Goal: Task Accomplishment & Management: Use online tool/utility

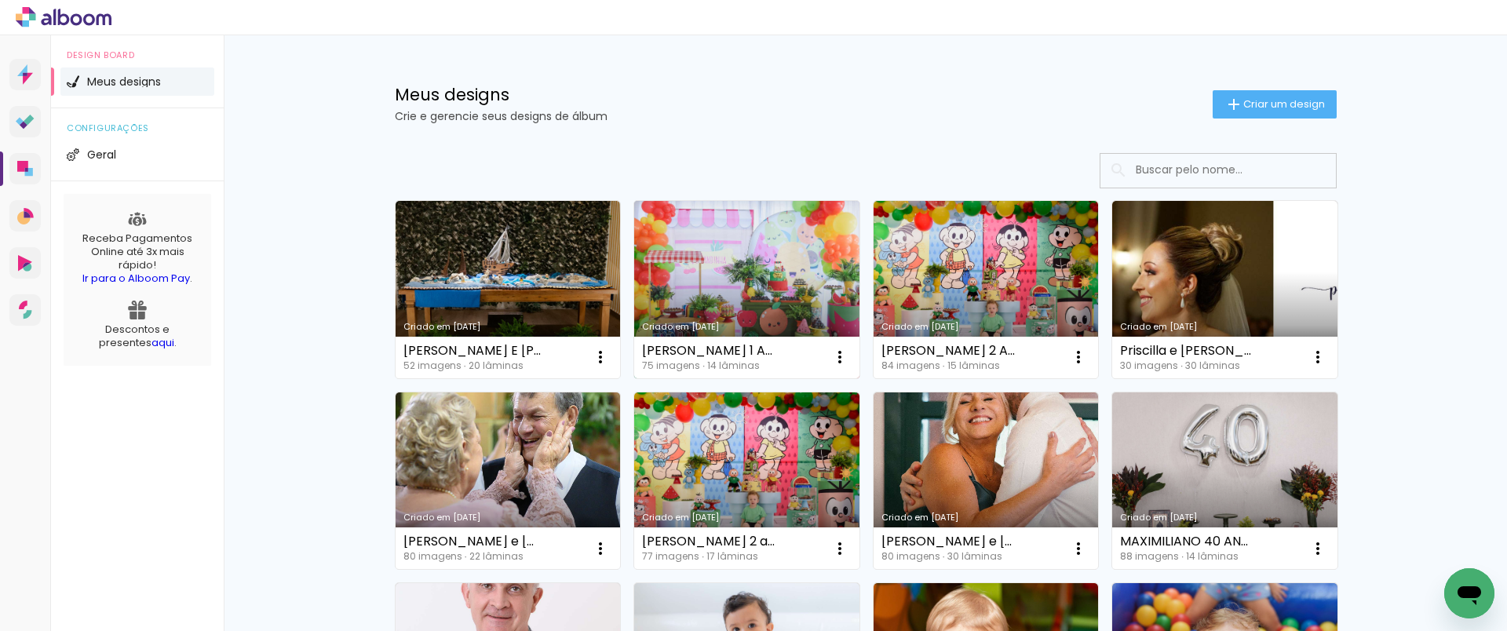
click at [749, 327] on div "Criado em [DATE]" at bounding box center [747, 327] width 210 height 9
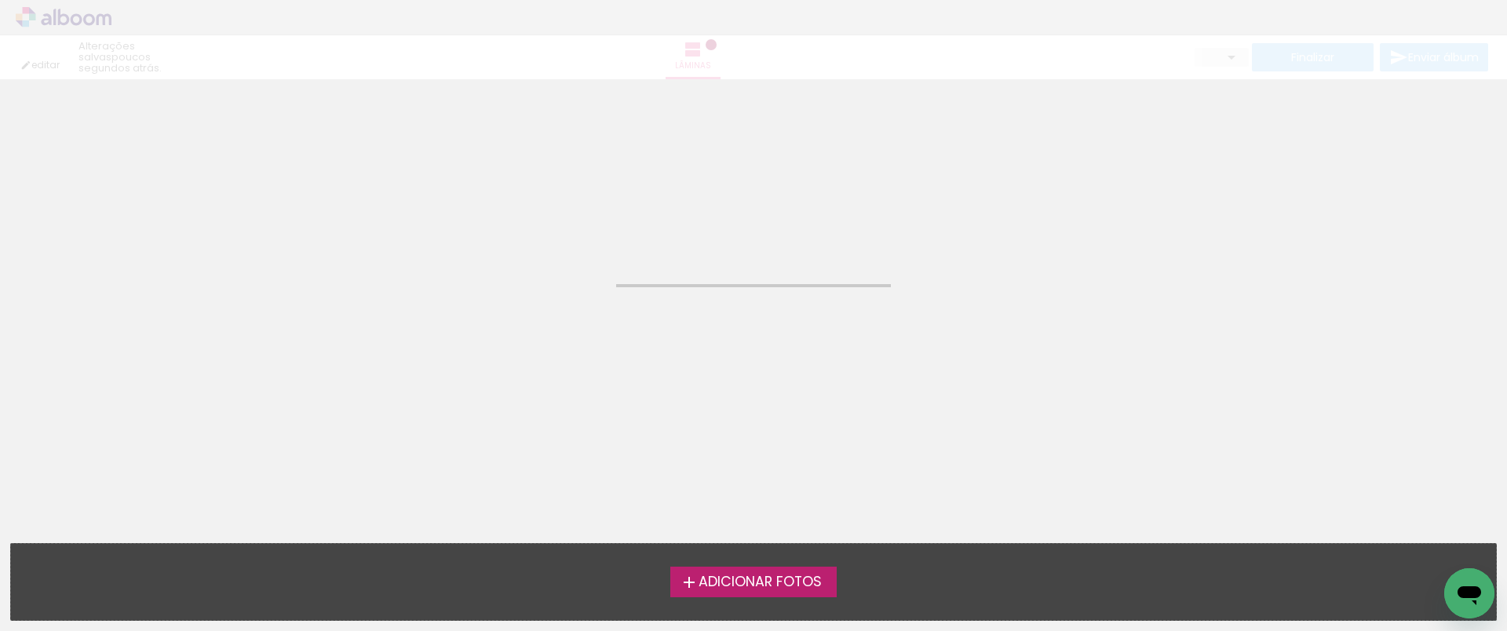
click at [749, 326] on neon-animated-pages "Confirmar Cancelar" at bounding box center [753, 355] width 1507 height 552
